Goal: Entertainment & Leisure: Consume media (video, audio)

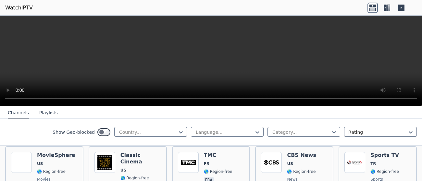
scroll to position [145, 0]
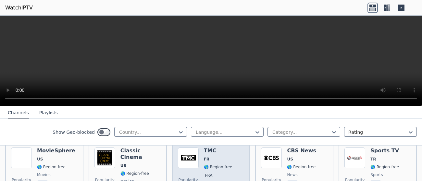
click at [199, 159] on div "Popularity 3645 TMC FR 🌎 Region-free fra" at bounding box center [211, 170] width 67 height 47
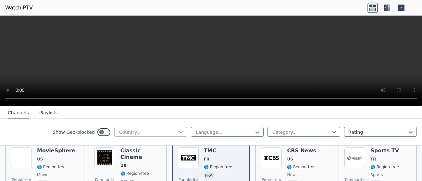
click at [179, 132] on icon at bounding box center [181, 132] width 4 height 2
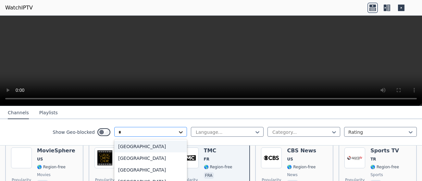
type input "**"
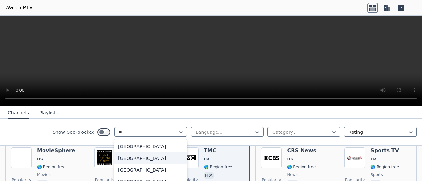
click at [145, 161] on div "[GEOGRAPHIC_DATA]" at bounding box center [150, 158] width 73 height 12
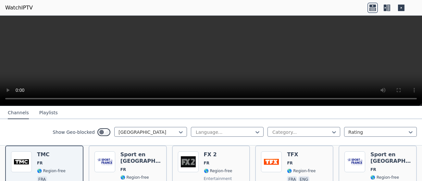
scroll to position [78, 0]
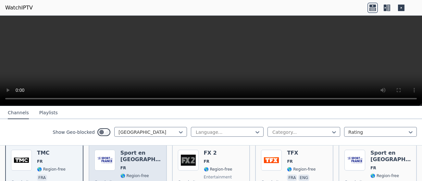
click at [118, 160] on div "Popularity 3200 Sport en [GEOGRAPHIC_DATA] FR 🌎 Region-free sports fra" at bounding box center [127, 172] width 67 height 47
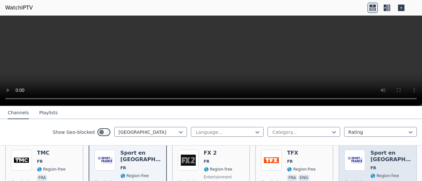
click at [382, 173] on span "🌎 Region-free" at bounding box center [385, 175] width 29 height 5
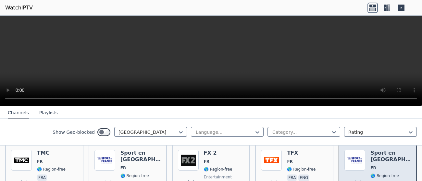
click at [382, 173] on span "🌎 Region-free" at bounding box center [385, 175] width 29 height 5
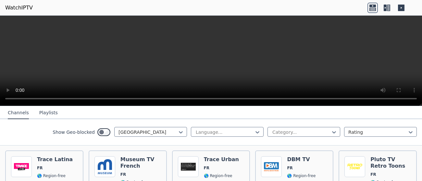
scroll to position [273, 0]
